Goal: Transaction & Acquisition: Book appointment/travel/reservation

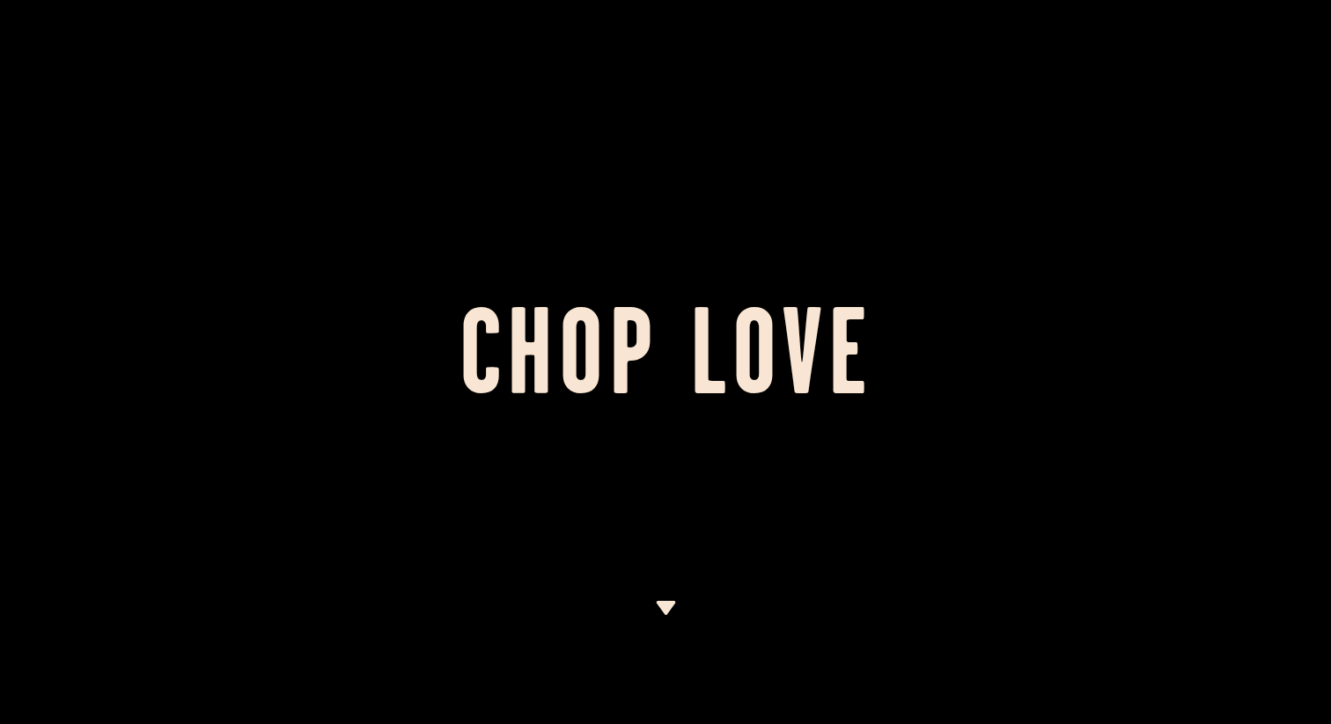
click at [656, 608] on img at bounding box center [666, 608] width 22 height 14
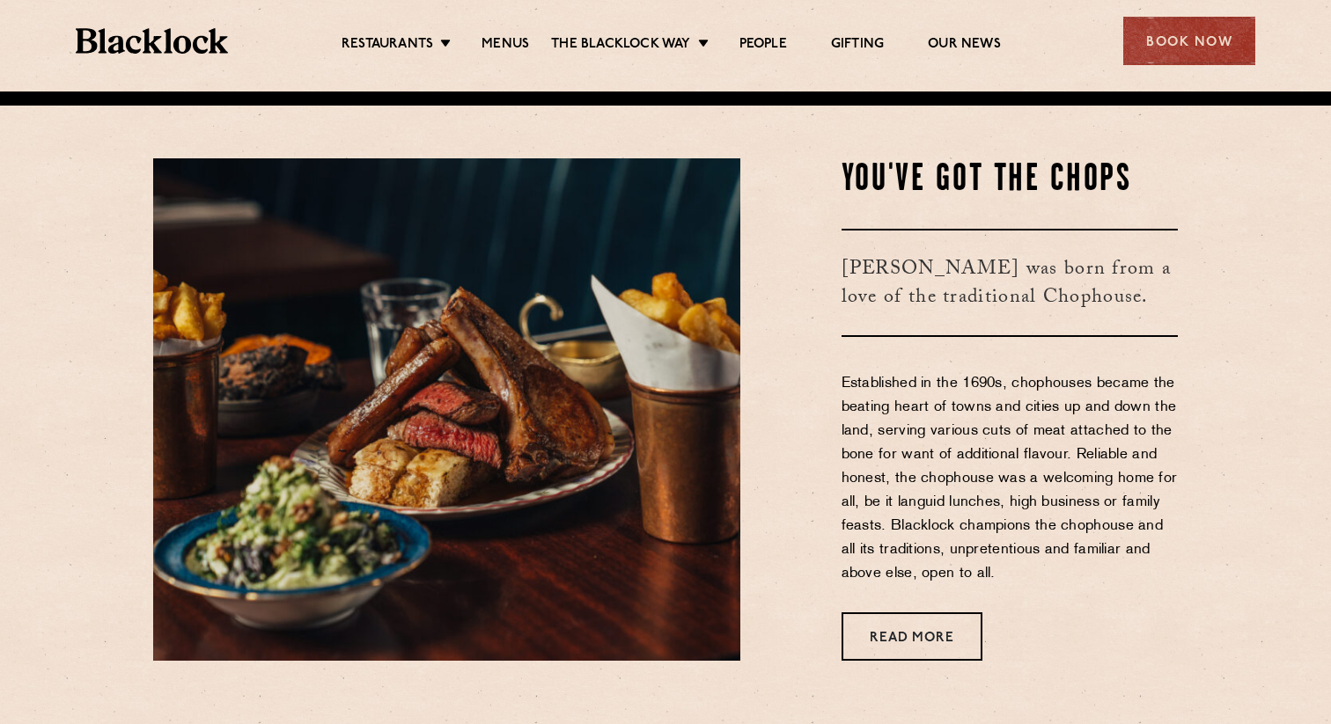
scroll to position [633, 0]
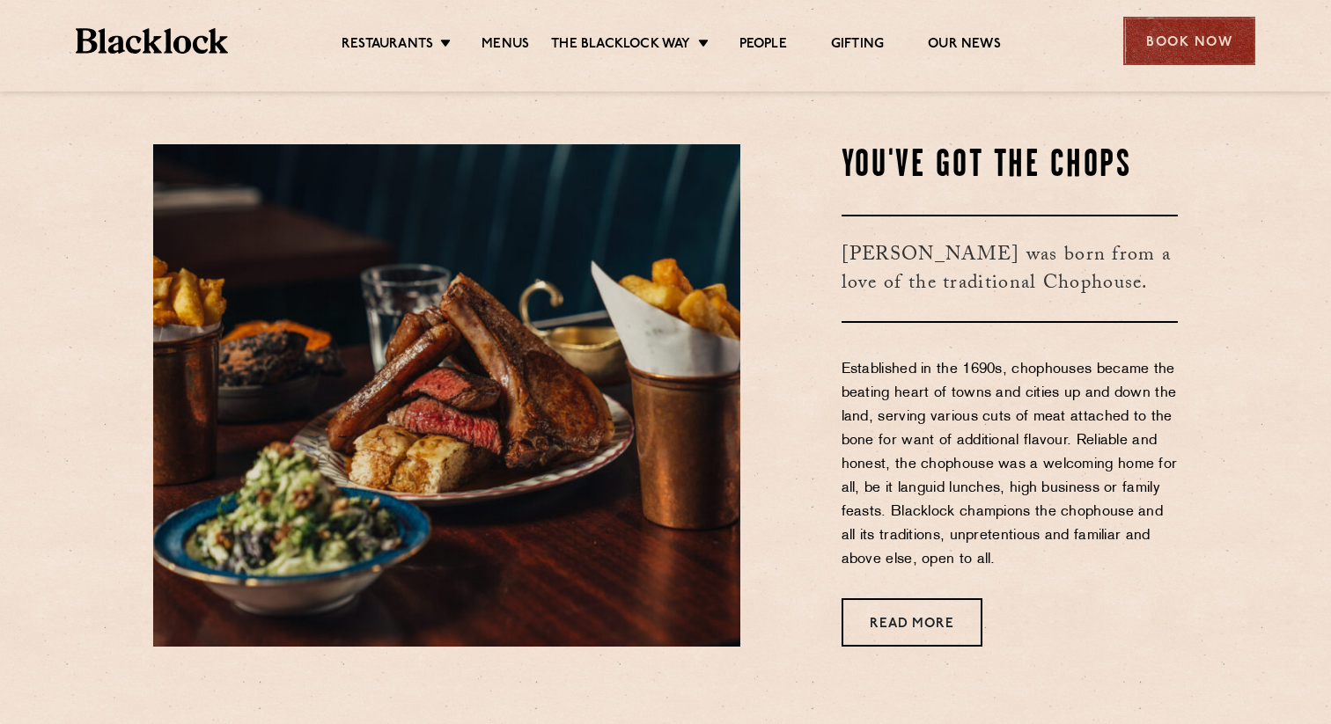
click at [1187, 45] on div "Book Now" at bounding box center [1189, 41] width 132 height 48
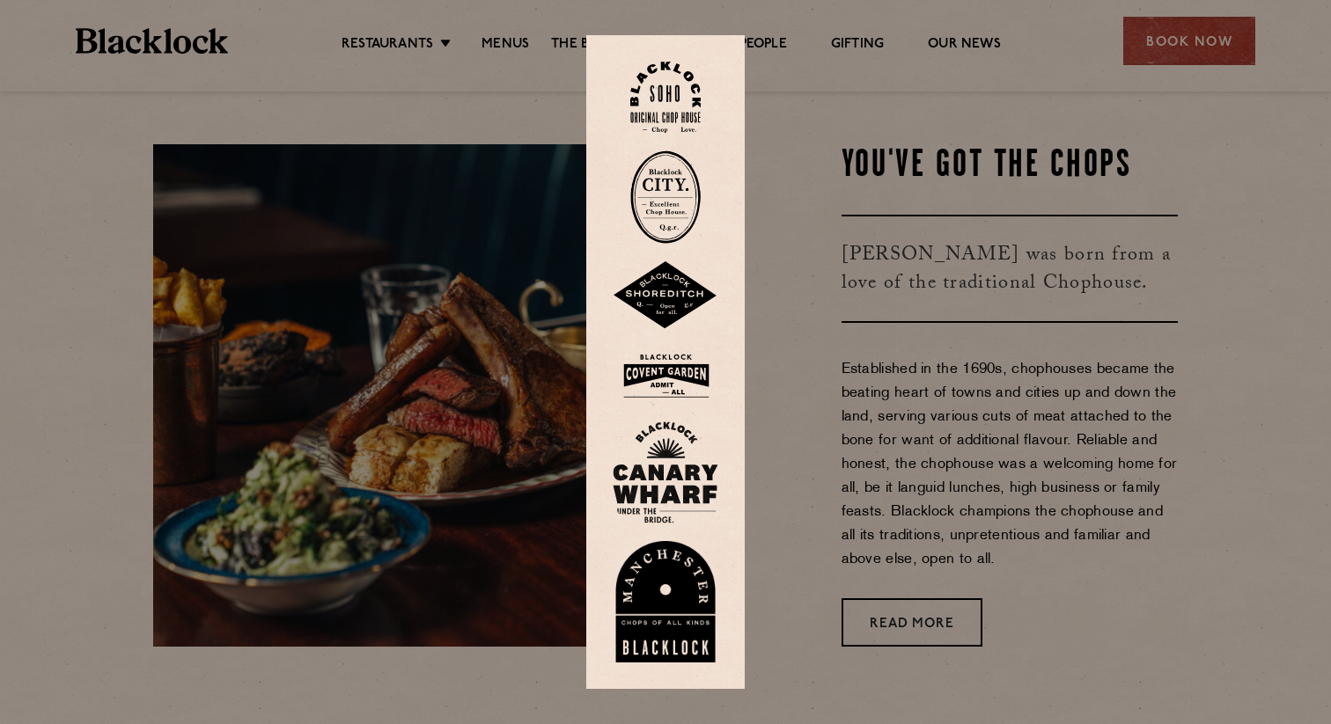
click at [661, 193] on img at bounding box center [665, 197] width 70 height 93
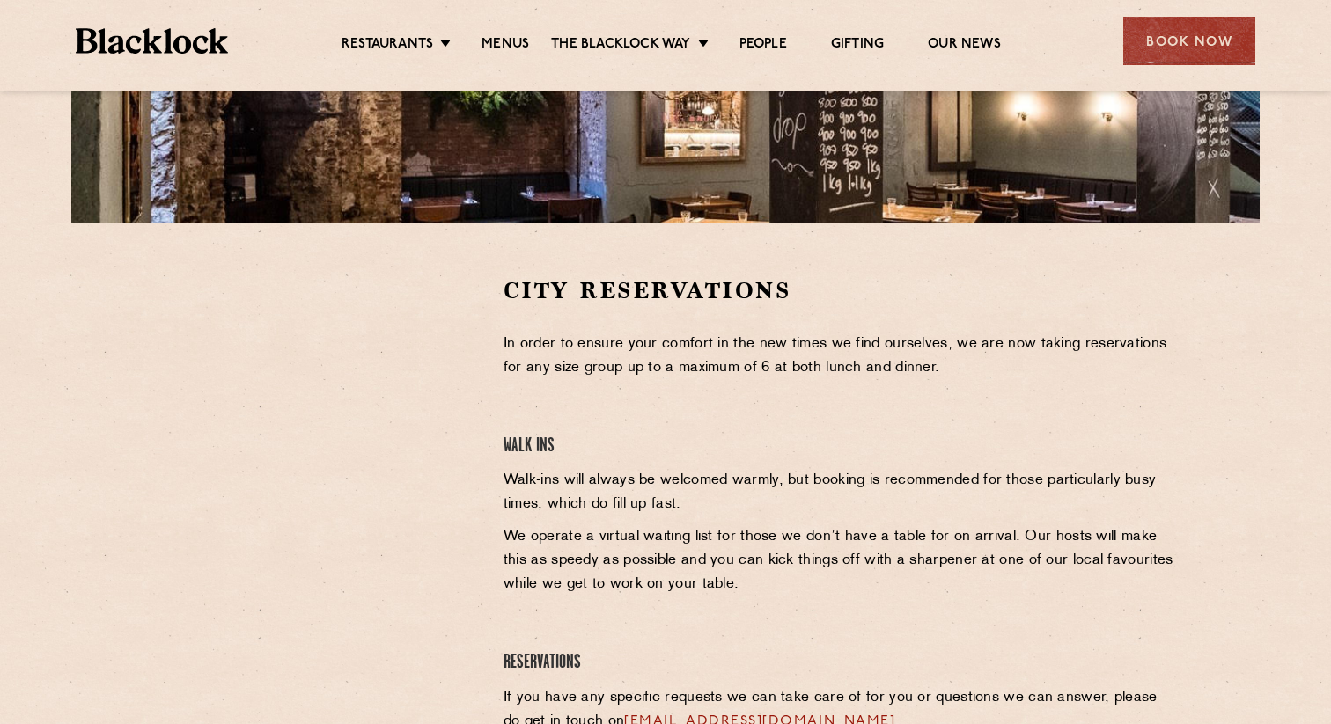
scroll to position [428, 0]
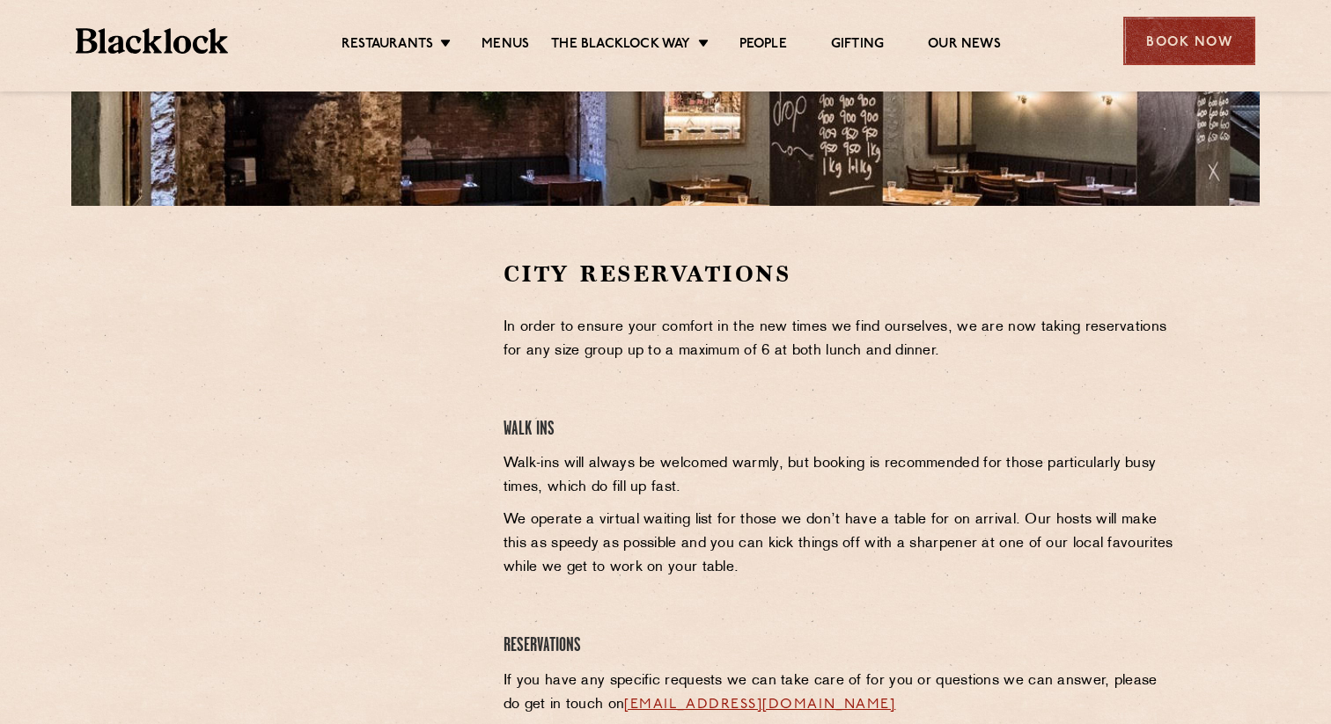
click at [1172, 30] on div "Book Now" at bounding box center [1189, 41] width 132 height 48
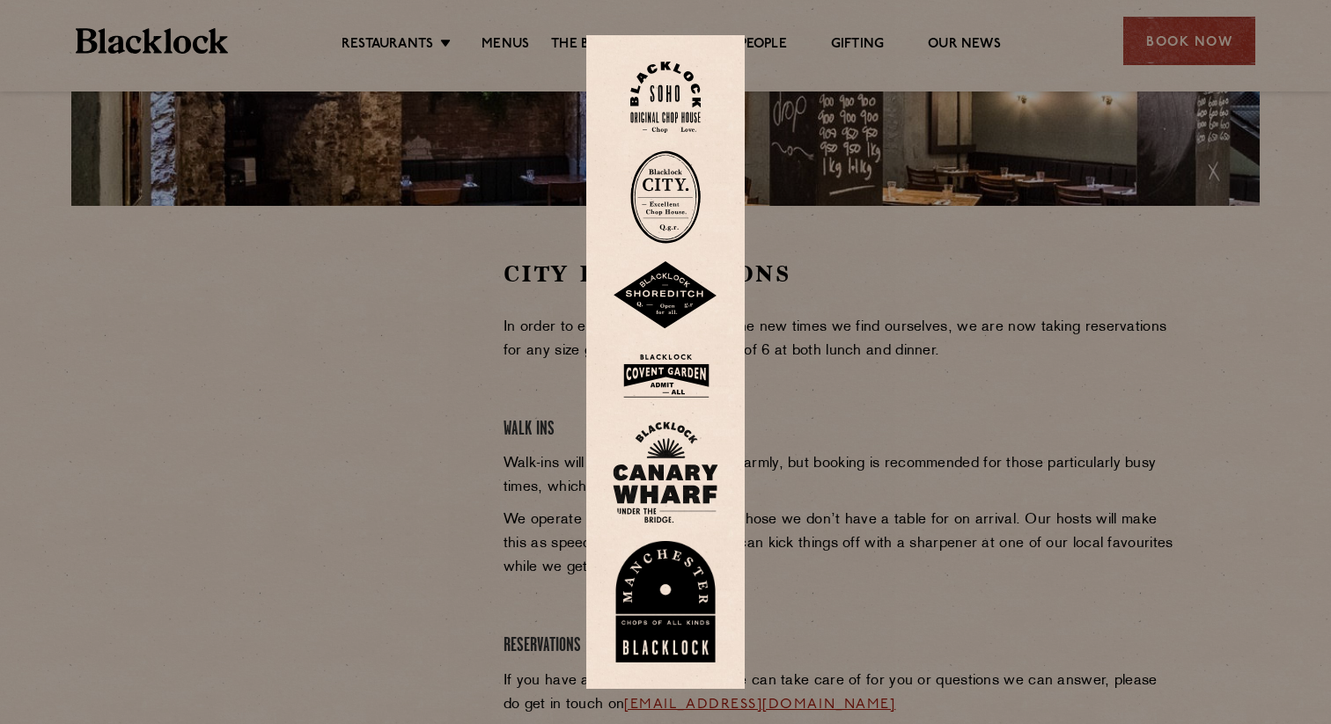
click at [665, 91] on img at bounding box center [665, 97] width 70 height 71
